Goal: Information Seeking & Learning: Learn about a topic

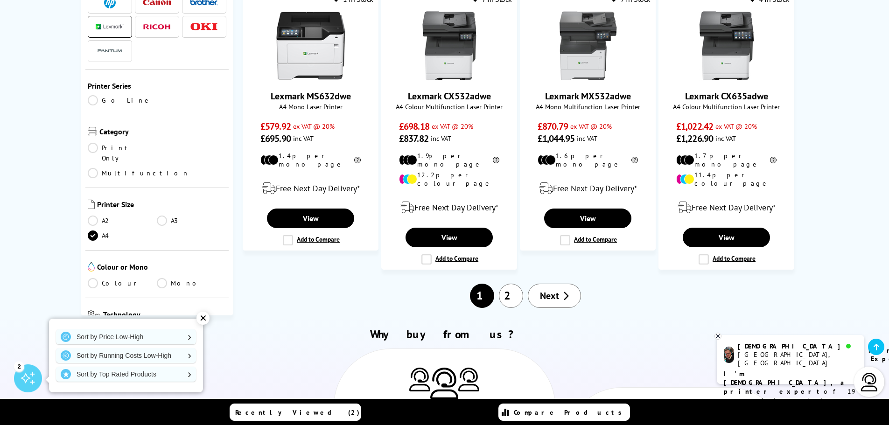
scroll to position [840, 0]
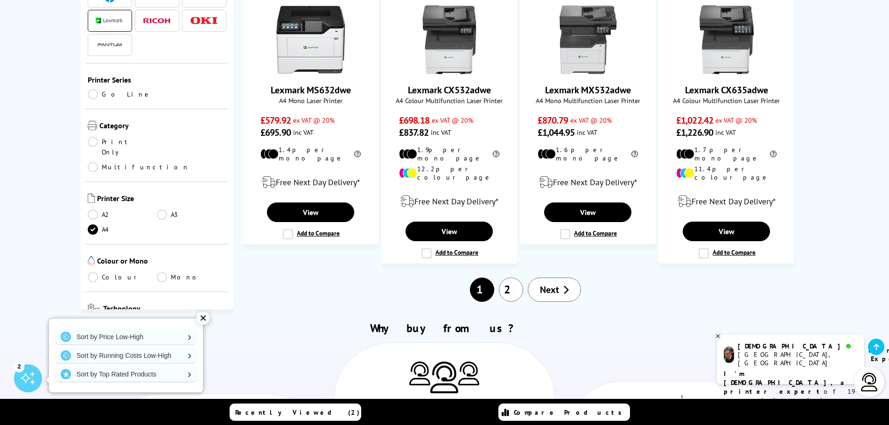
click at [511, 278] on link "2" at bounding box center [511, 290] width 24 height 24
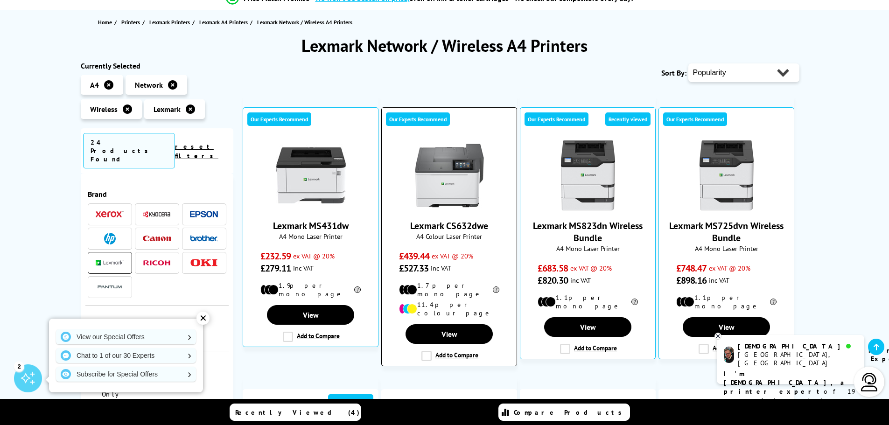
scroll to position [93, 0]
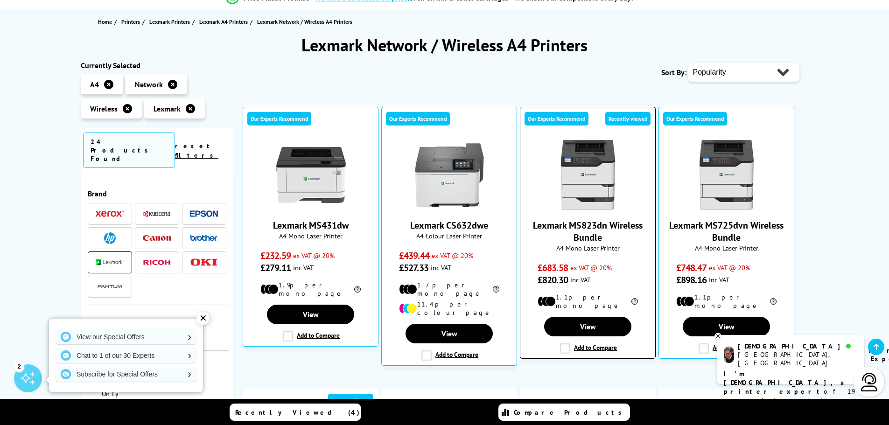
drag, startPoint x: 526, startPoint y: 224, endPoint x: 652, endPoint y: 226, distance: 126.0
click at [652, 226] on div "Our Experts Recommend Recently viewed Lexmark MS823dn Wireless Bundle A4 Mono L…" at bounding box center [588, 233] width 136 height 252
copy link "Lexmark MS823dn Wireless"
